Goal: Use online tool/utility: Utilize a website feature to perform a specific function

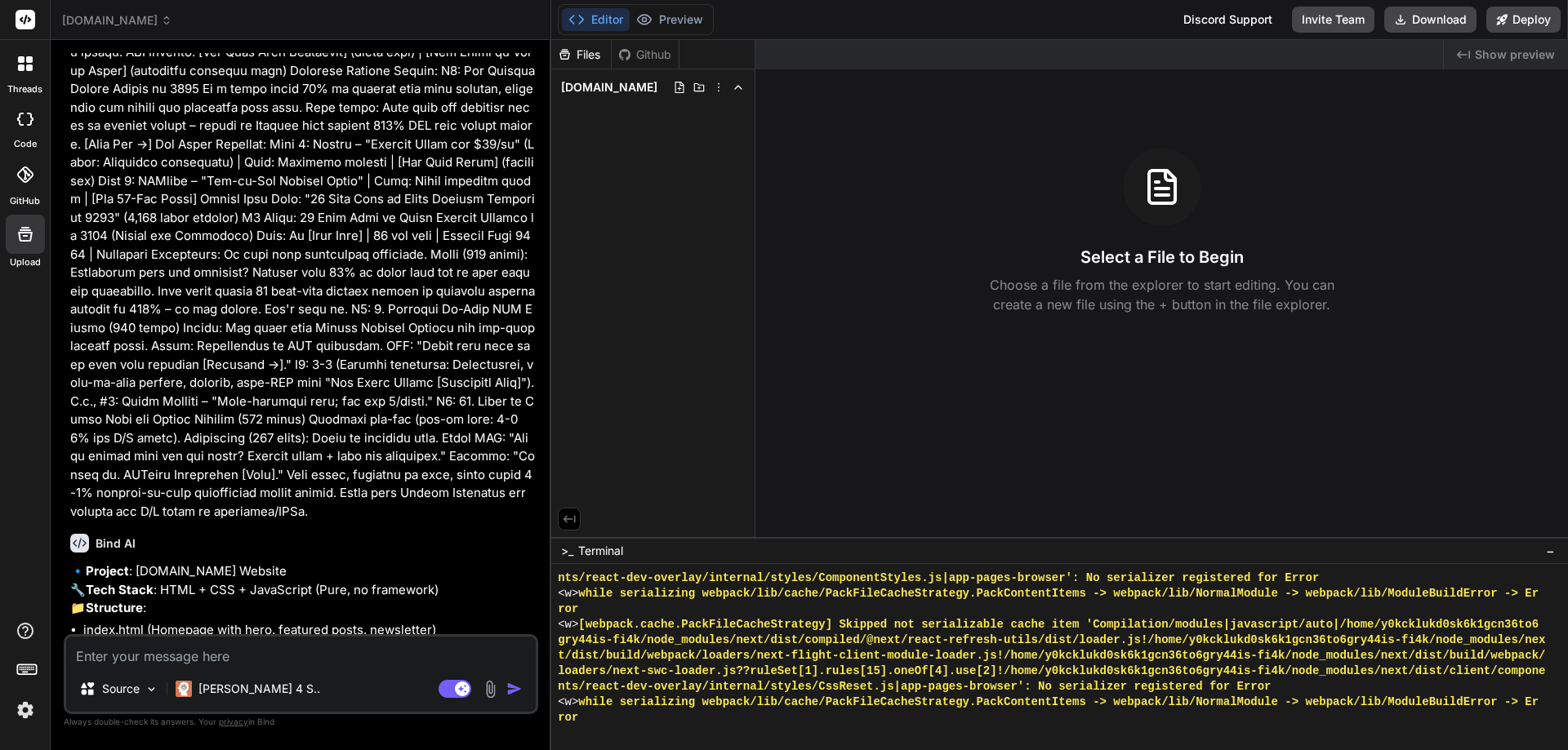
scroll to position [3229, 0]
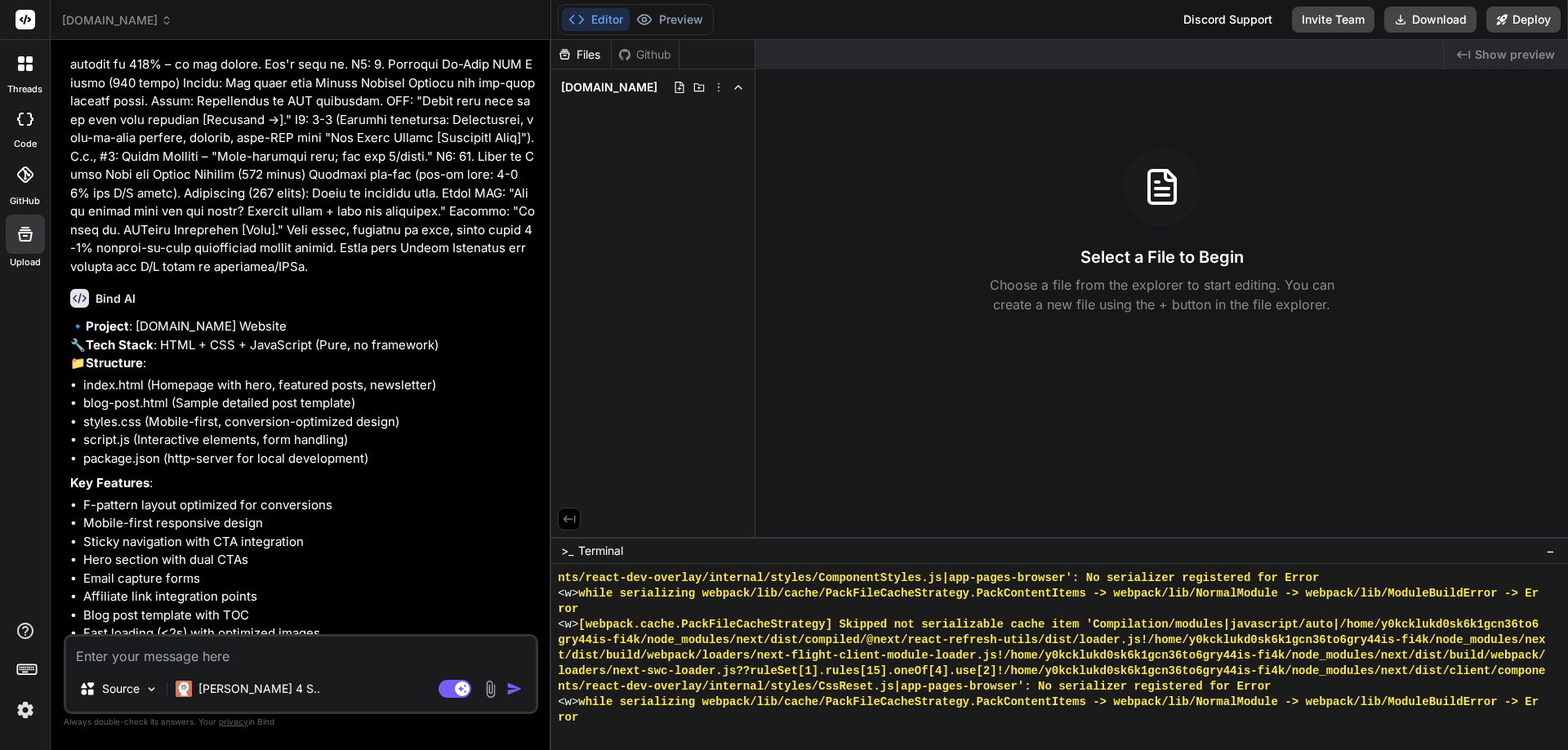
click at [214, 657] on textarea at bounding box center [301, 651] width 470 height 29
type textarea "y"
type textarea "x"
type textarea "ye"
type textarea "x"
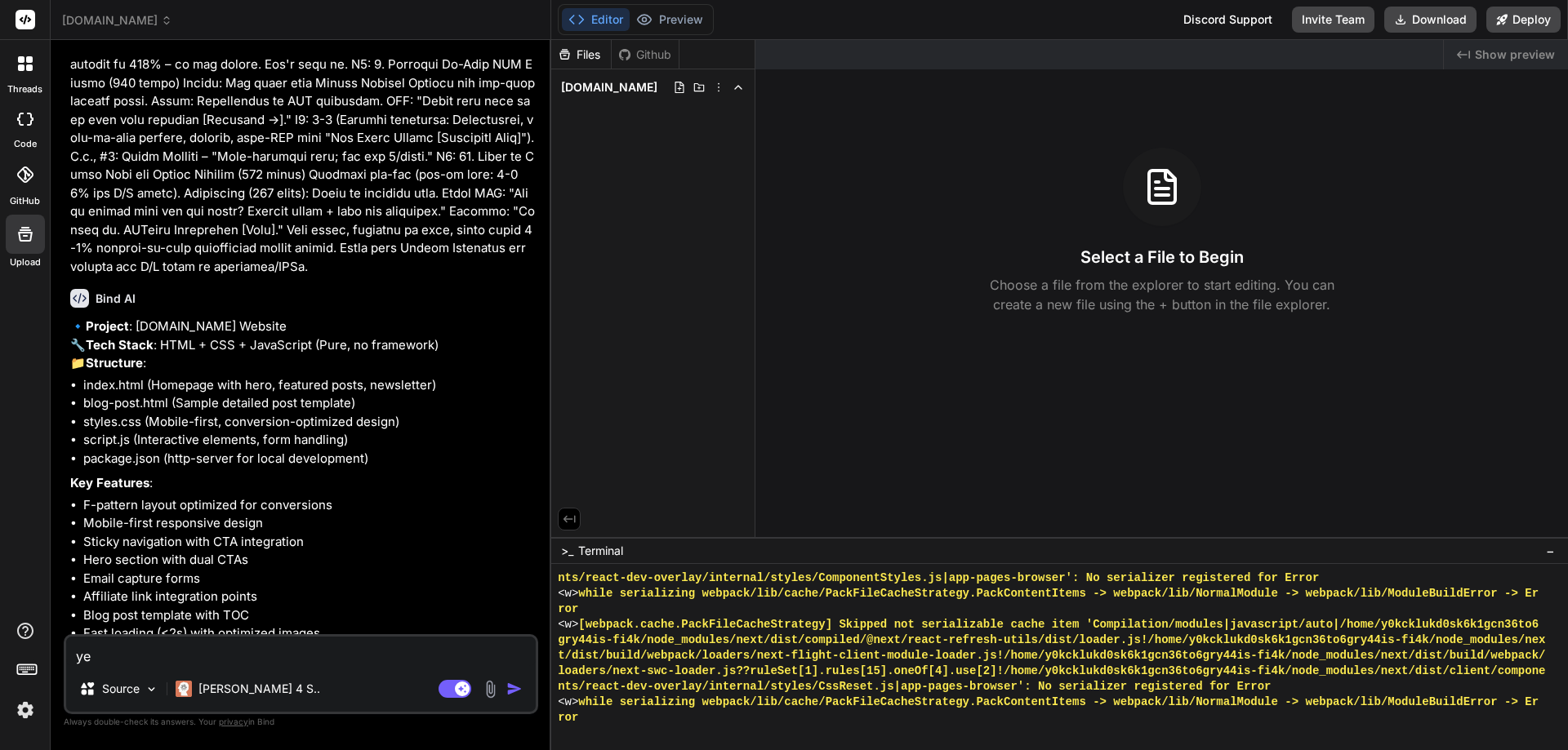
type textarea "yes"
type textarea "x"
type textarea "yes'"
type textarea "x"
type textarea "yes"
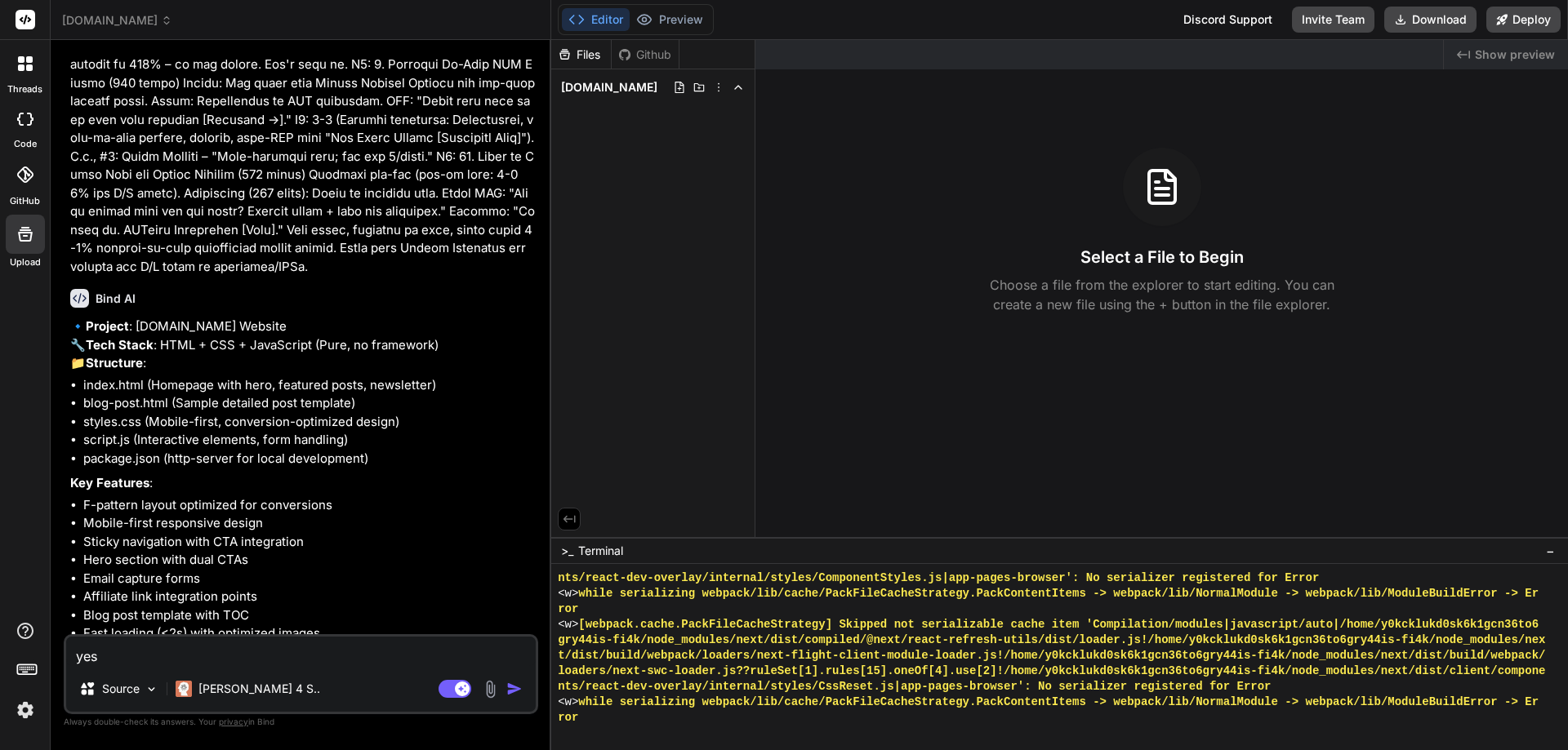
type textarea "x"
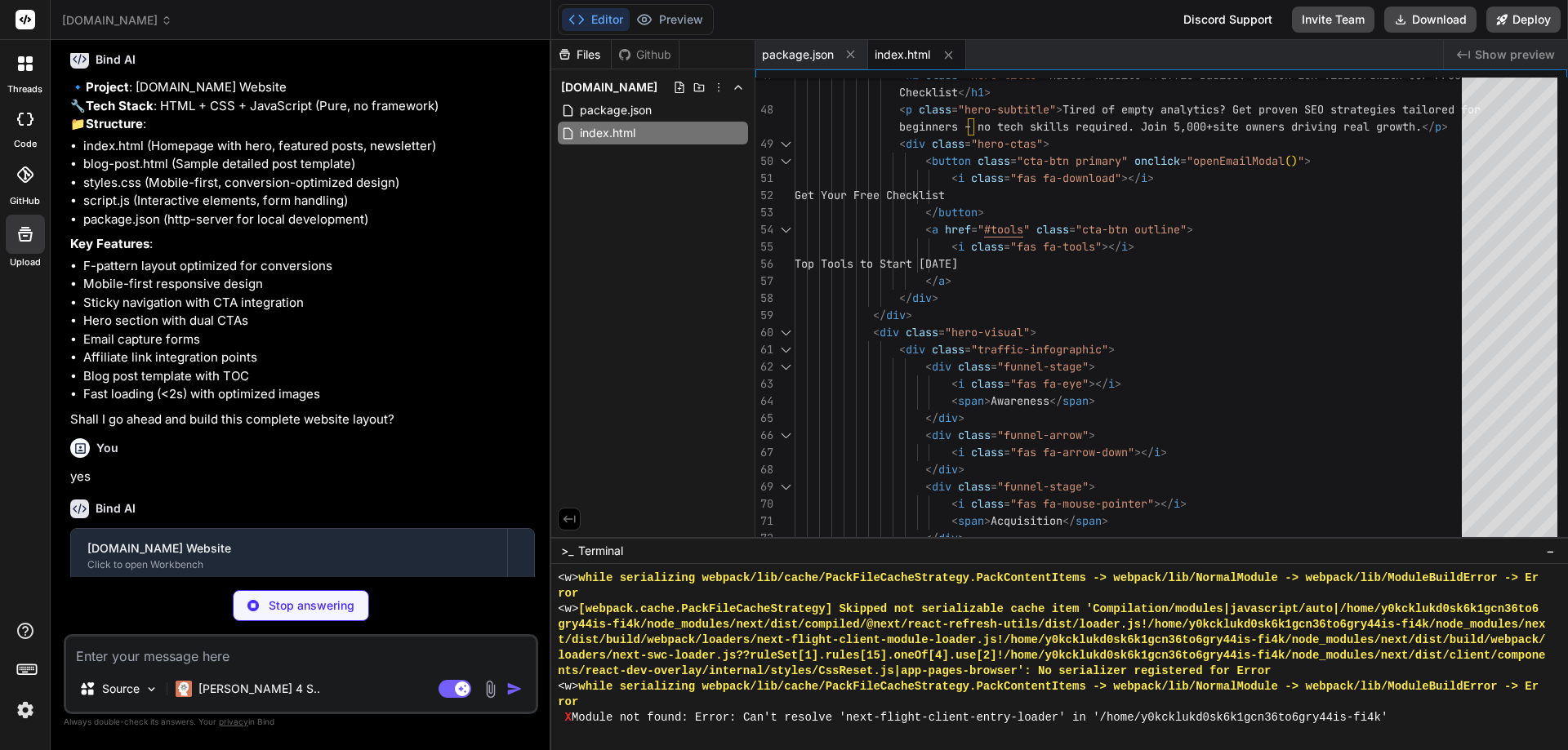
scroll to position [3540, 0]
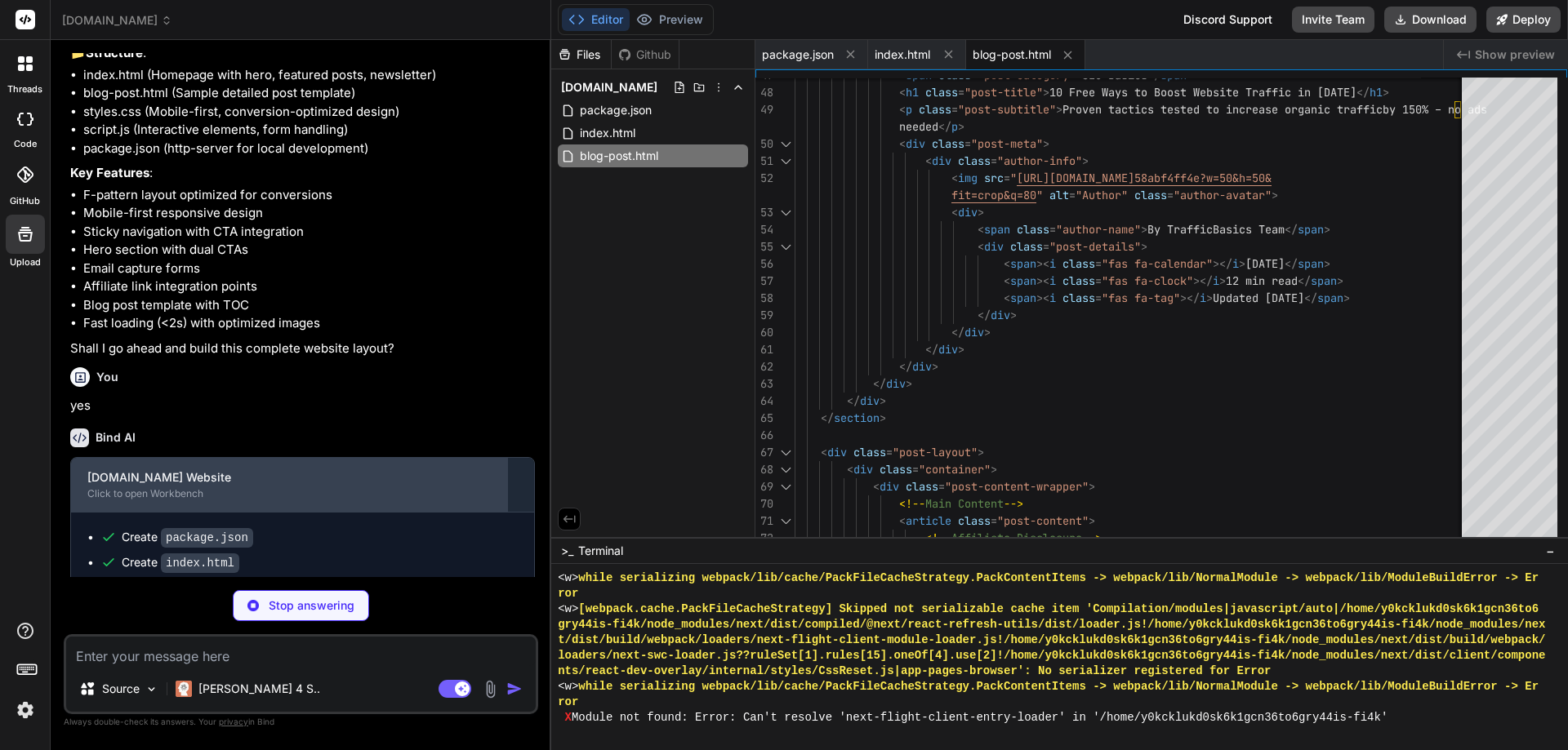
type textarea "x"
type textarea ".modal { width: 95%; } .modal-body { padding: 1.5rem; } }"
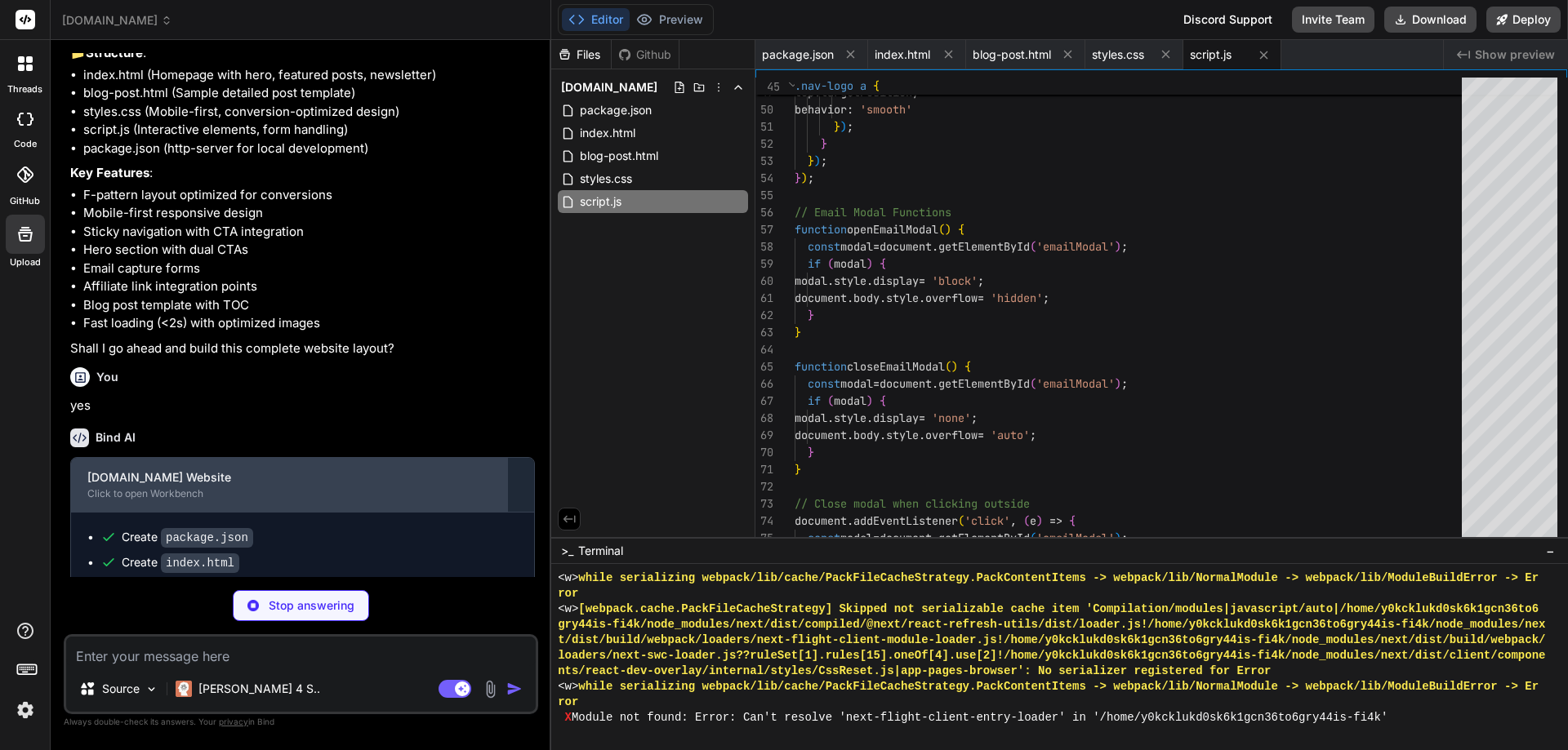
type textarea "x"
type textarea "// Example: Track page load trackEvent('page_view', 'Navigation', window.locati…"
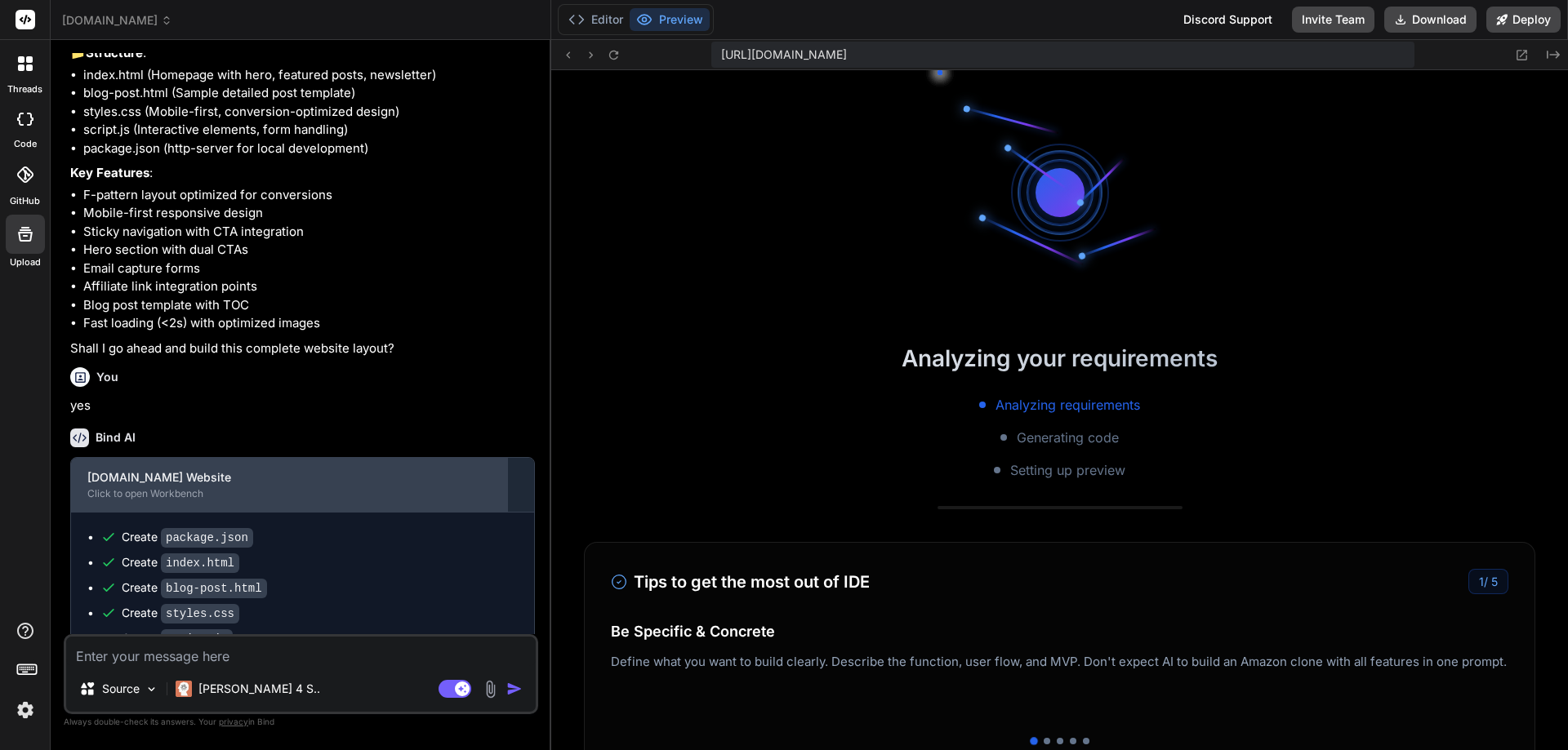
scroll to position [7585, 0]
type textarea "x"
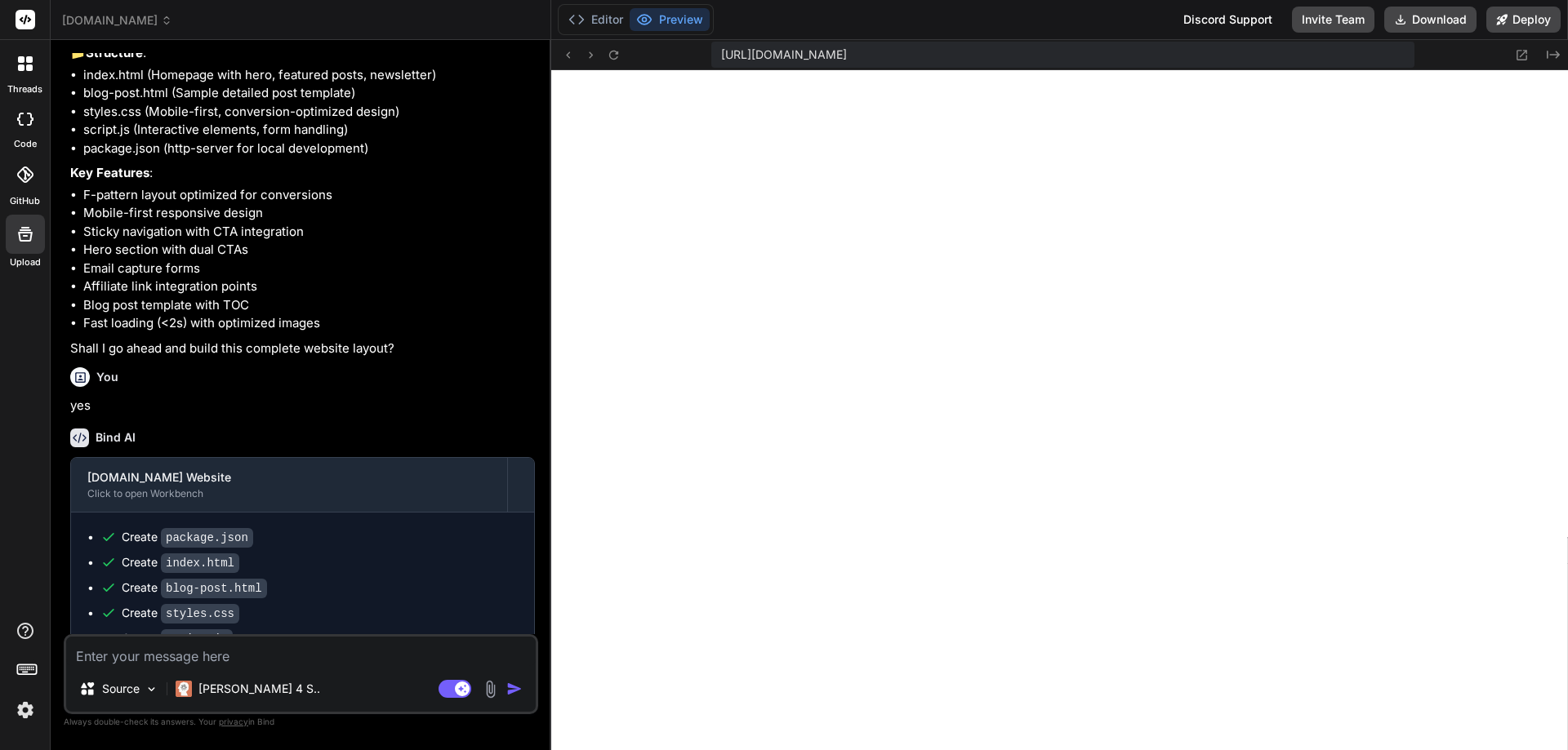
scroll to position [7895, 0]
